Goal: Feedback & Contribution: Contribute content

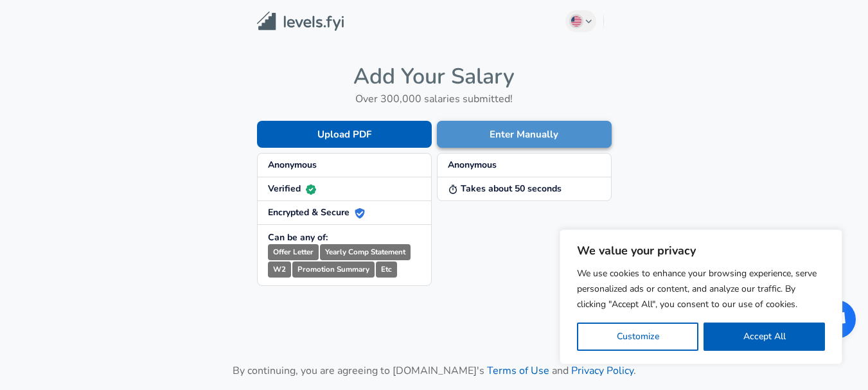
click at [480, 127] on button "Enter Manually" at bounding box center [524, 134] width 175 height 27
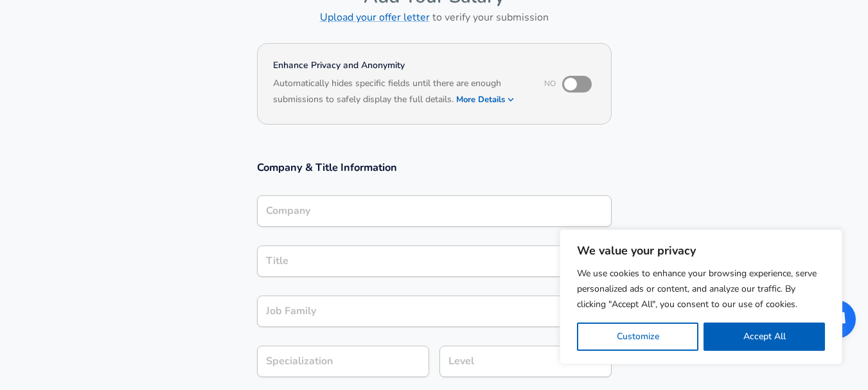
scroll to position [90, 0]
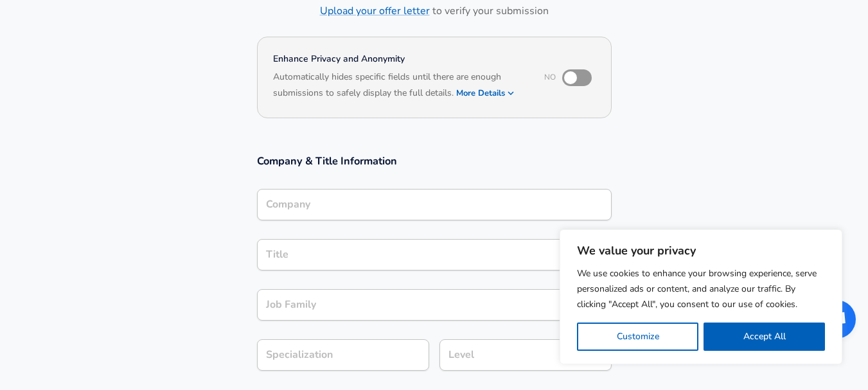
click at [572, 74] on input "checkbox" at bounding box center [570, 78] width 73 height 24
click at [572, 74] on input "checkbox" at bounding box center [583, 78] width 73 height 24
click at [572, 74] on input "checkbox" at bounding box center [570, 78] width 73 height 24
checkbox input "true"
click at [425, 199] on input "Company" at bounding box center [434, 205] width 343 height 20
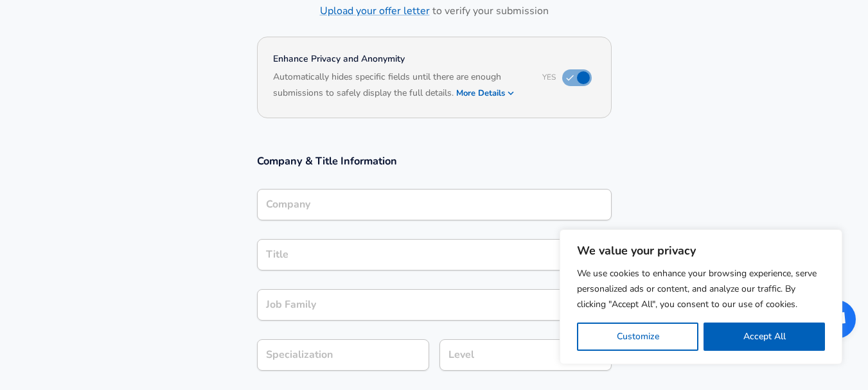
scroll to position [103, 0]
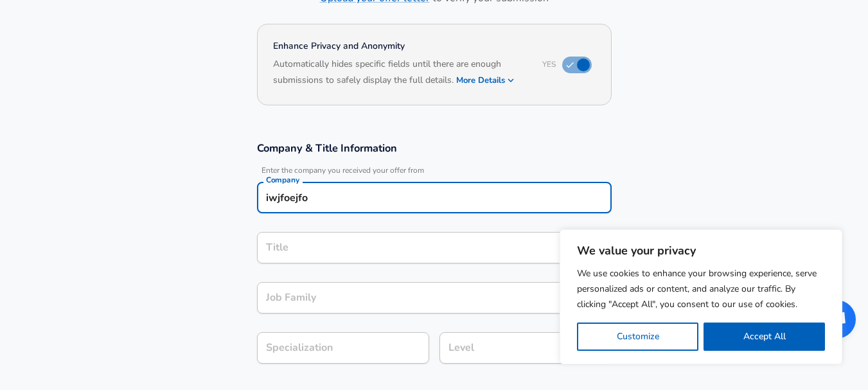
type input "iwjfoejfo"
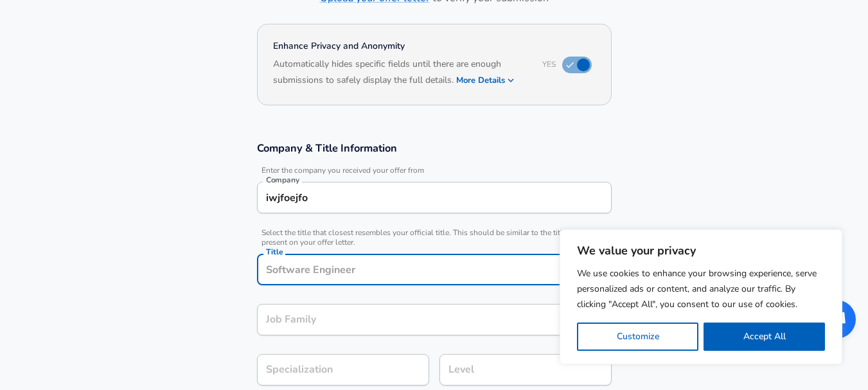
scroll to position [129, 0]
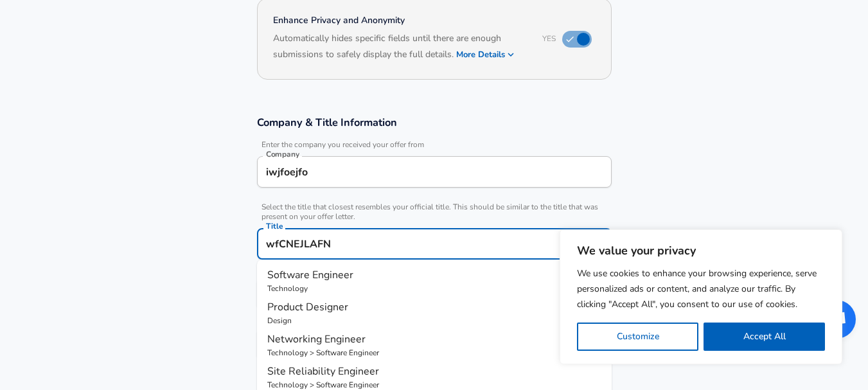
type input "wfCNEJLAFN"
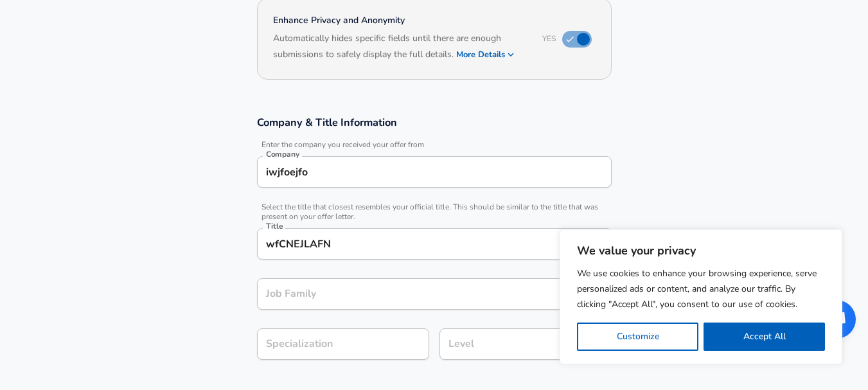
scroll to position [154, 0]
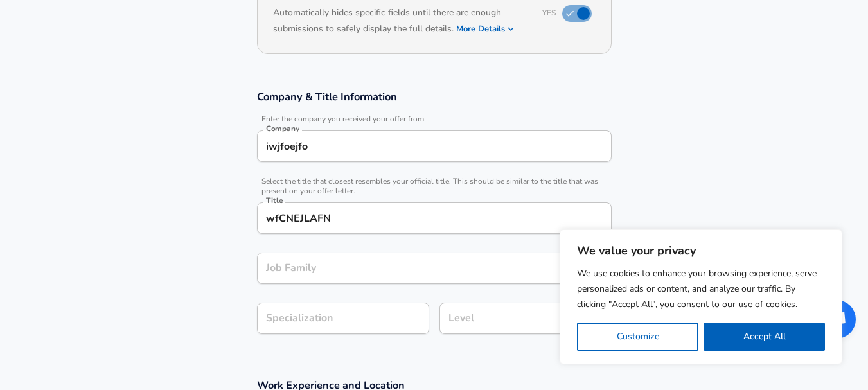
click at [363, 278] on input "Job Family" at bounding box center [425, 268] width 324 height 20
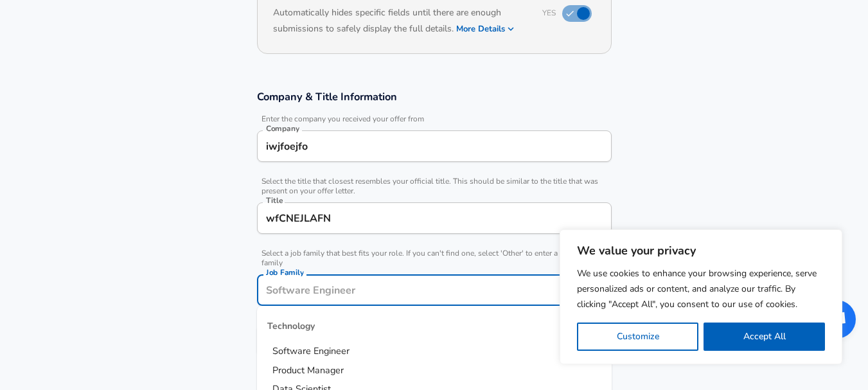
click at [324, 347] on span "Software Engineer" at bounding box center [311, 351] width 77 height 13
type input "Software Engineer"
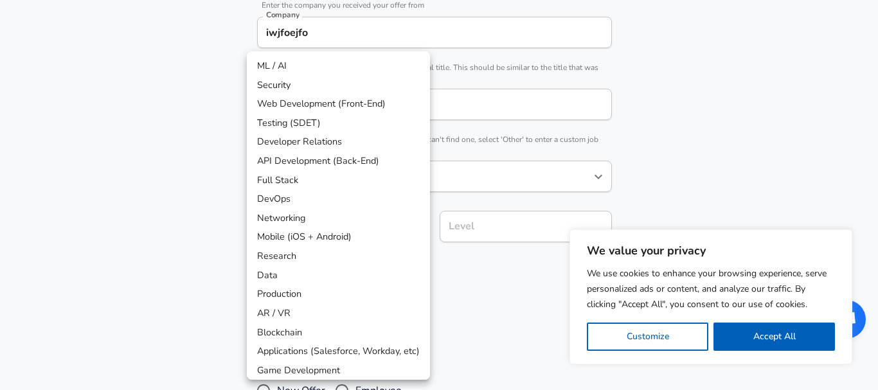
click at [308, 193] on li "DevOps" at bounding box center [338, 199] width 183 height 19
type input "DevOps"
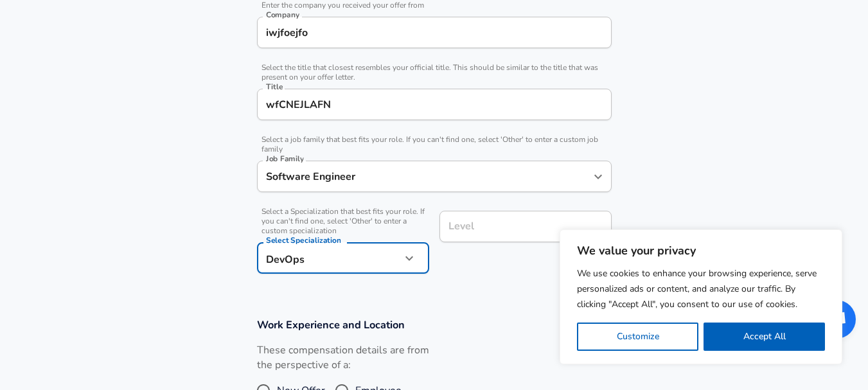
click at [483, 225] on input "Level" at bounding box center [525, 227] width 161 height 20
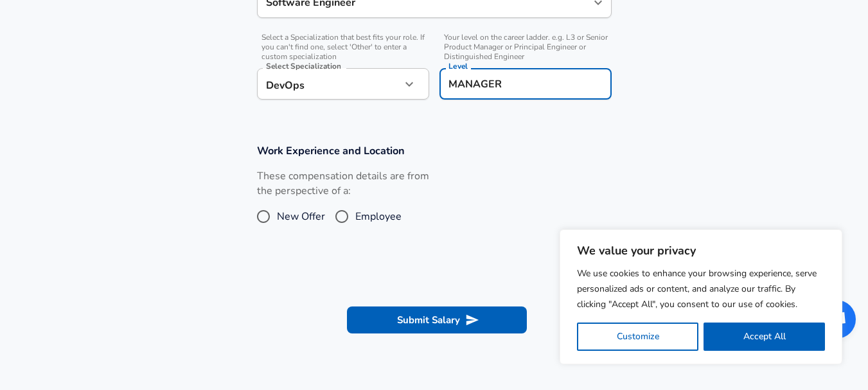
scroll to position [519, 0]
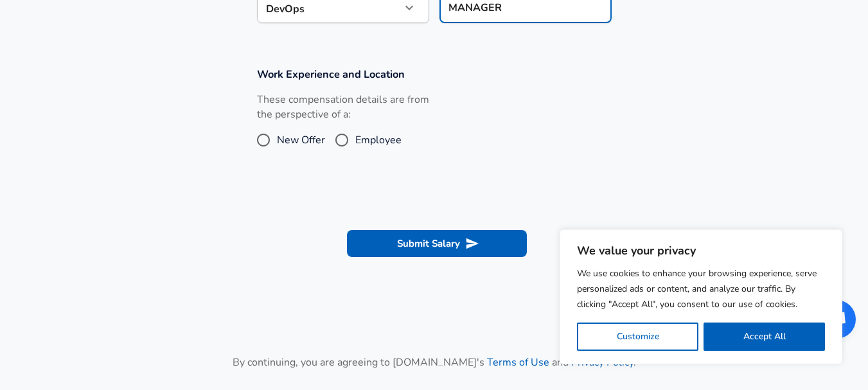
type input "MANAGER"
click at [301, 138] on span "New Offer" at bounding box center [301, 139] width 48 height 15
click at [277, 138] on input "New Offer" at bounding box center [263, 140] width 27 height 21
radio input "true"
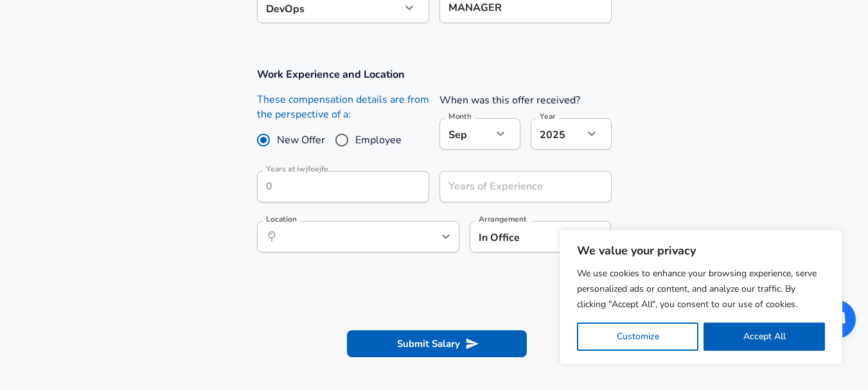
click at [347, 139] on input "Employee" at bounding box center [341, 140] width 27 height 21
radio input "true"
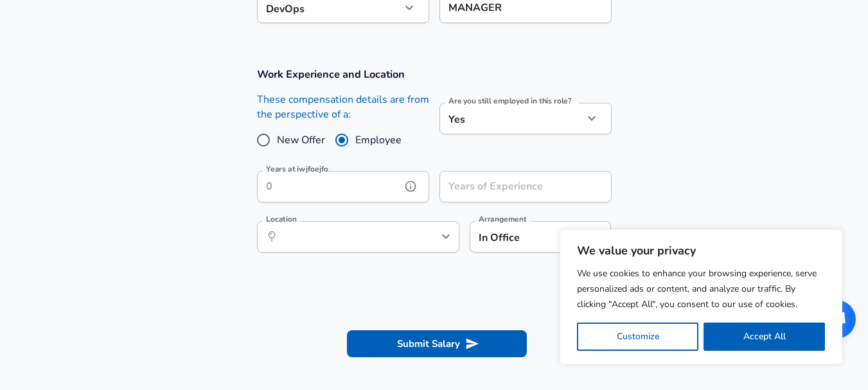
click at [387, 179] on input "Years at iwjfoejfo" at bounding box center [329, 186] width 144 height 31
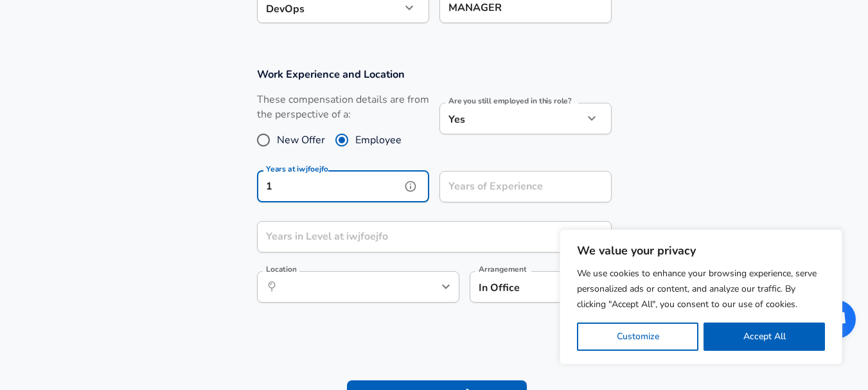
type input "1"
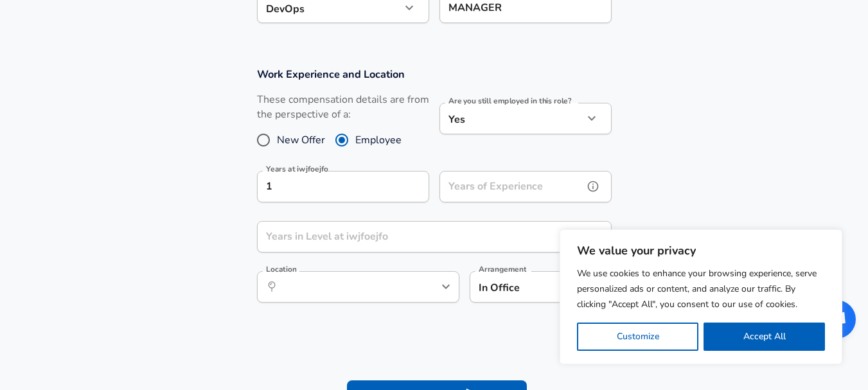
click at [499, 181] on div "Years of Experience Years of Experience" at bounding box center [526, 188] width 172 height 35
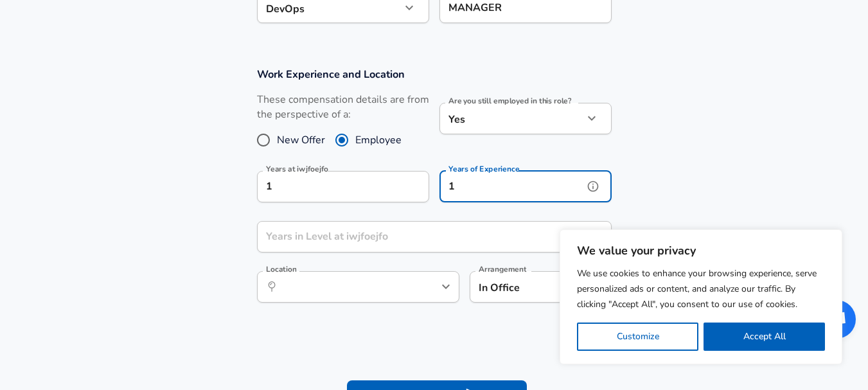
type input "1"
click at [433, 233] on input "1" at bounding box center [420, 236] width 327 height 31
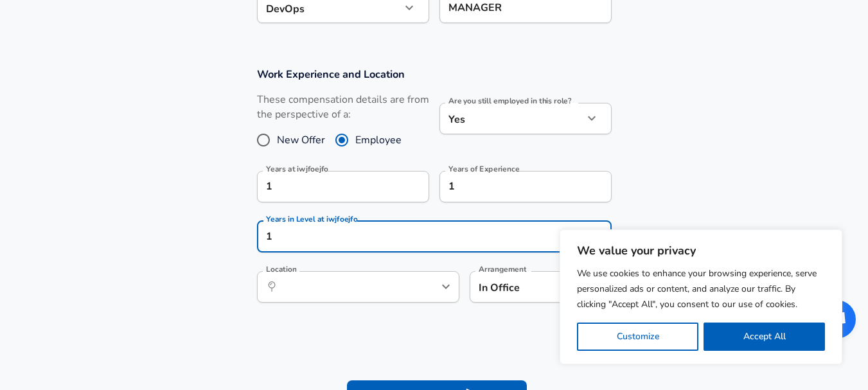
click at [395, 274] on div "​ Location" at bounding box center [358, 286] width 202 height 31
type input "1"
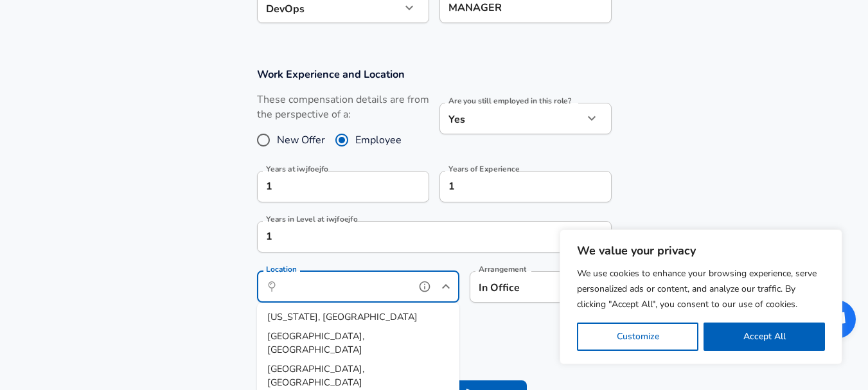
click at [313, 316] on span "[US_STATE], [GEOGRAPHIC_DATA]" at bounding box center [342, 316] width 150 height 13
type input "[US_STATE], [GEOGRAPHIC_DATA]"
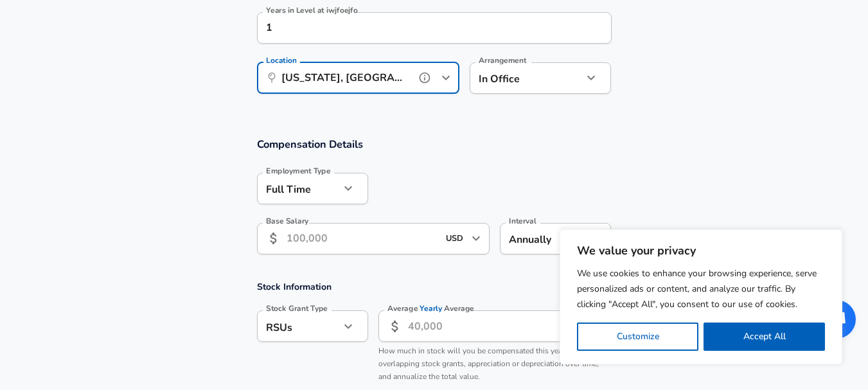
scroll to position [739, 0]
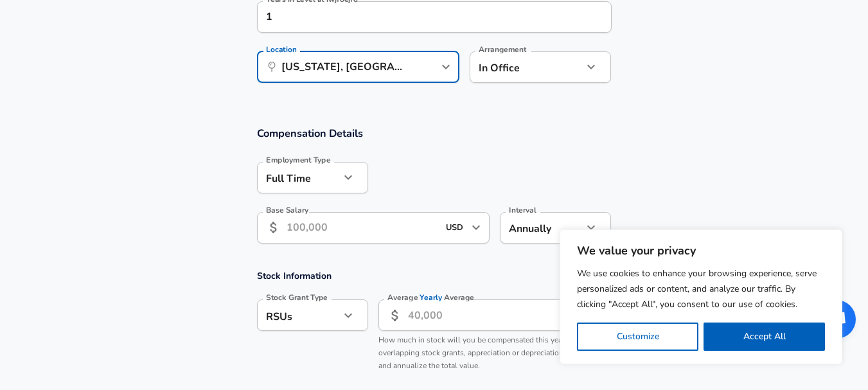
click at [319, 224] on input "Base Salary" at bounding box center [363, 227] width 152 height 31
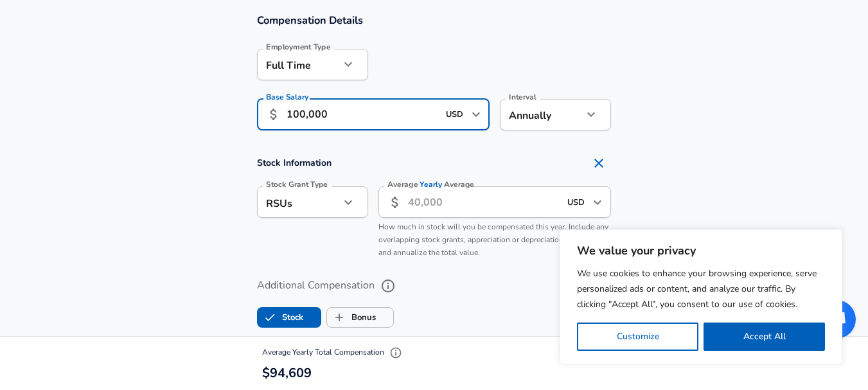
scroll to position [854, 0]
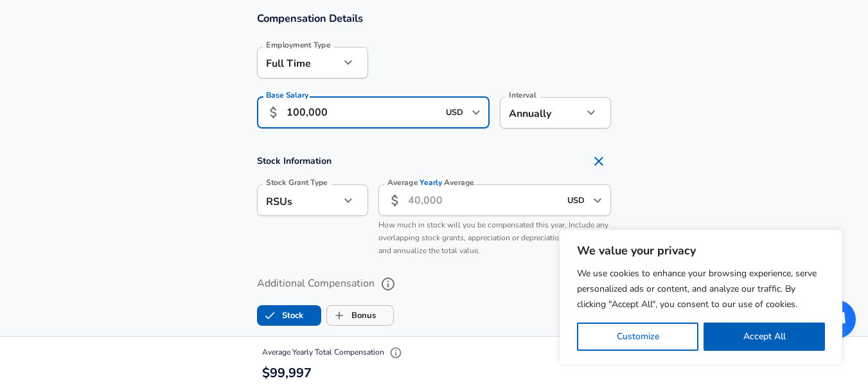
type input "100,000"
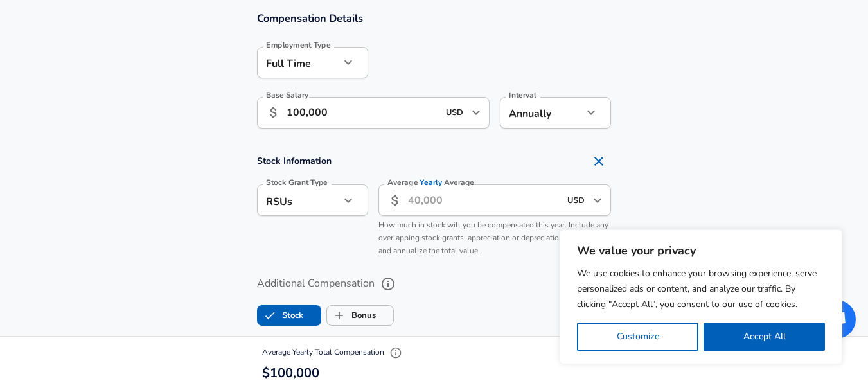
click at [434, 197] on input "Average Yearly Average" at bounding box center [484, 199] width 152 height 31
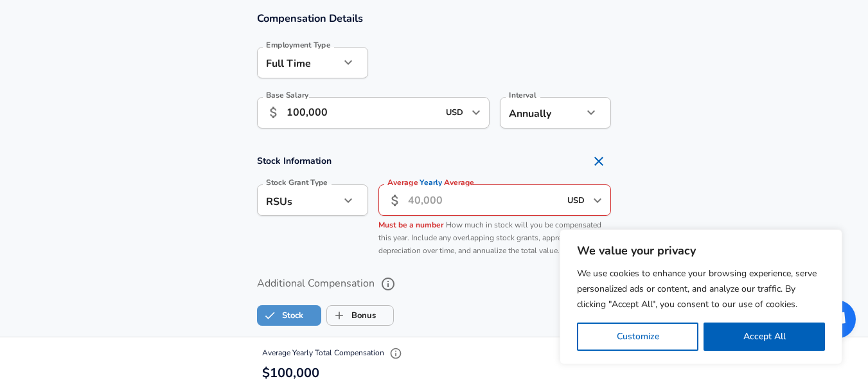
click at [305, 312] on span "Stock" at bounding box center [289, 315] width 64 height 24
checkbox input "false"
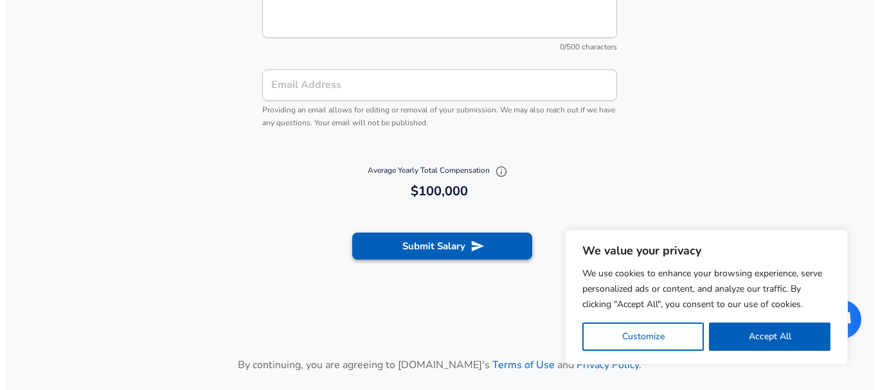
scroll to position [1349, 0]
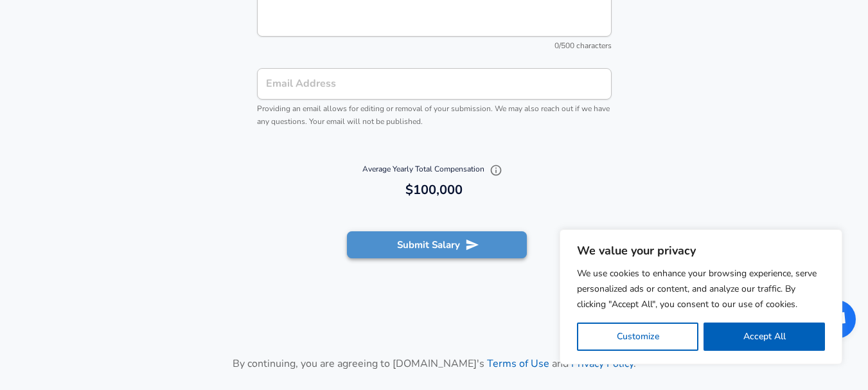
click at [405, 240] on button "Submit Salary" at bounding box center [437, 244] width 180 height 27
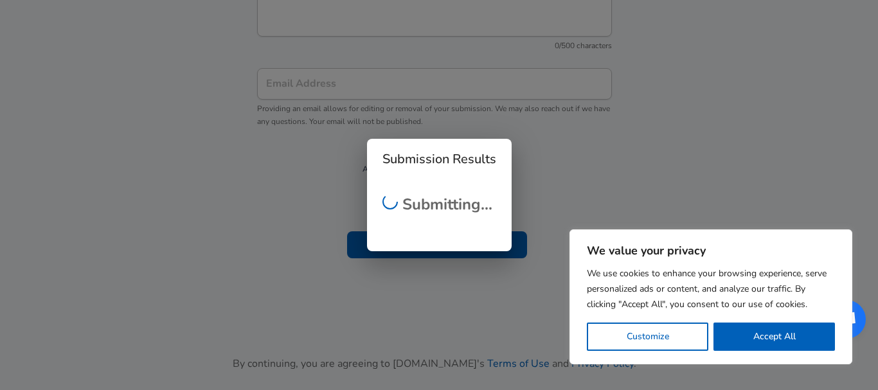
checkbox input "false"
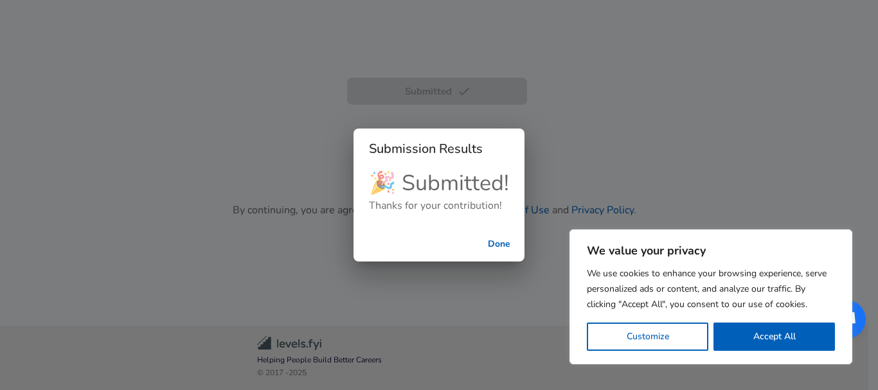
scroll to position [436, 0]
